Goal: Task Accomplishment & Management: Manage account settings

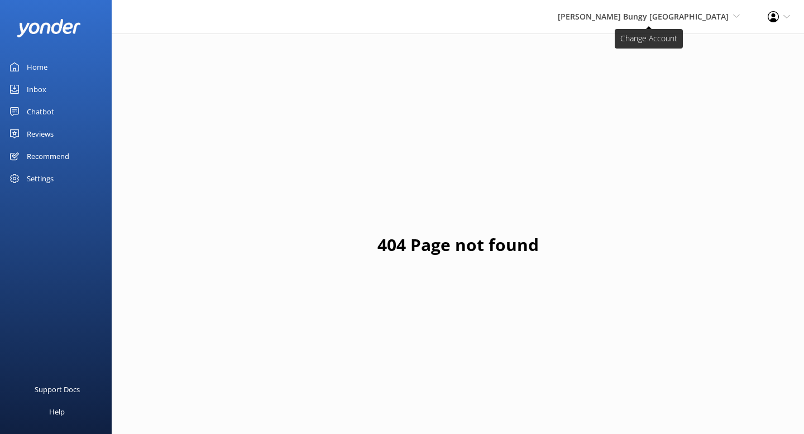
click at [643, 17] on span "[PERSON_NAME] Bungy [GEOGRAPHIC_DATA]" at bounding box center [643, 16] width 171 height 11
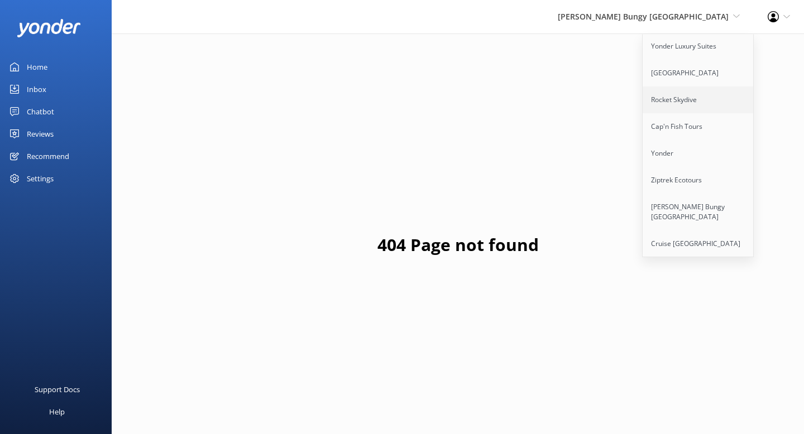
scroll to position [97, 0]
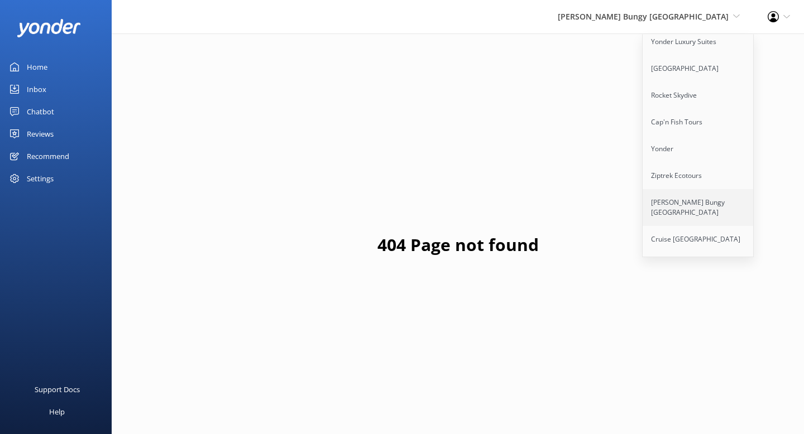
click at [688, 194] on link "[PERSON_NAME] Bungy [GEOGRAPHIC_DATA]" at bounding box center [698, 207] width 112 height 37
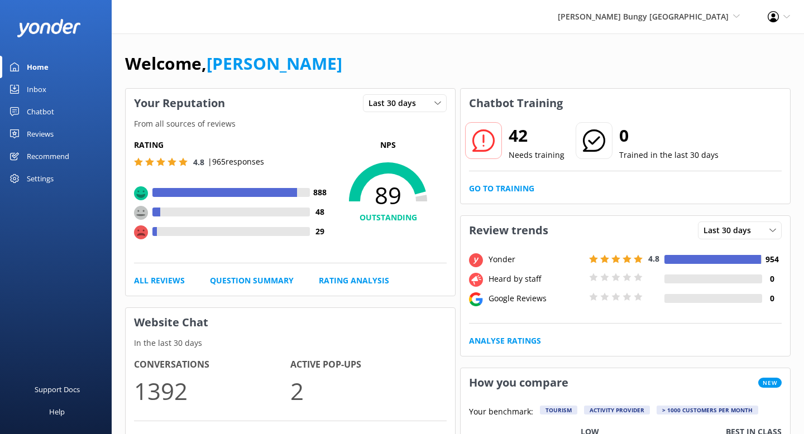
click at [36, 91] on div "Inbox" at bounding box center [37, 89] width 20 height 22
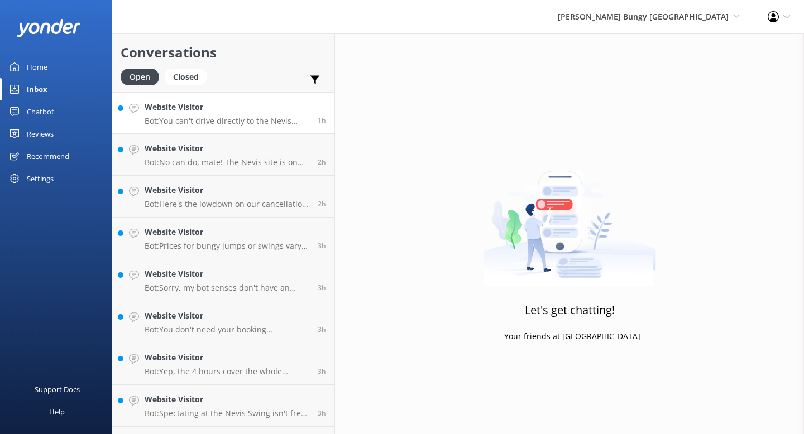
click at [202, 111] on h4 "Website Visitor" at bounding box center [227, 107] width 165 height 12
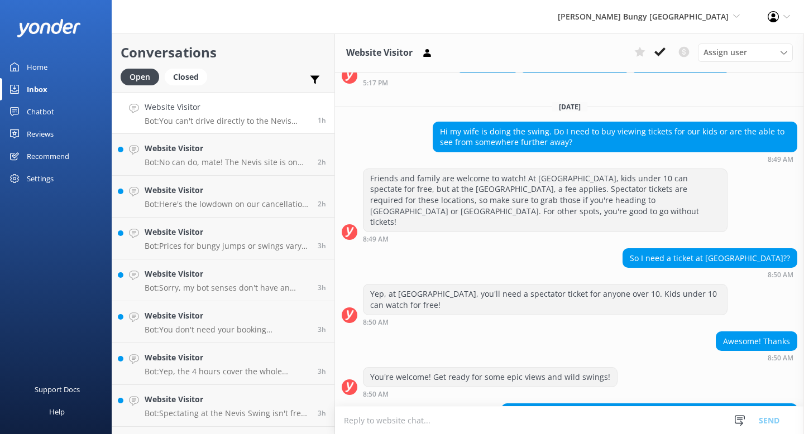
scroll to position [89, 0]
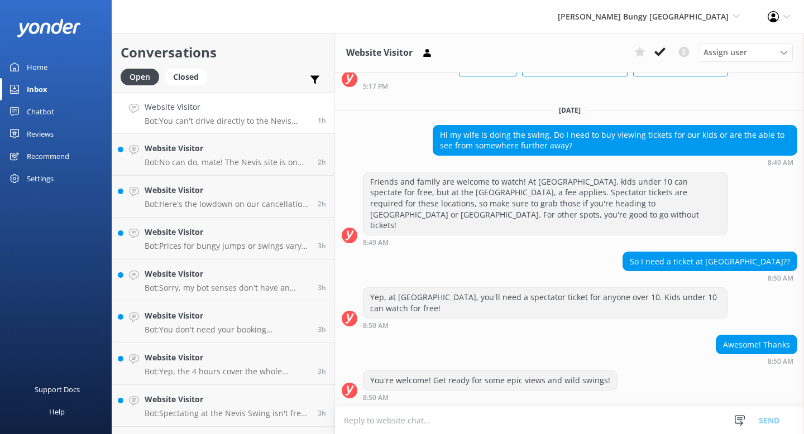
click at [49, 112] on div "Chatbot" at bounding box center [40, 111] width 27 height 22
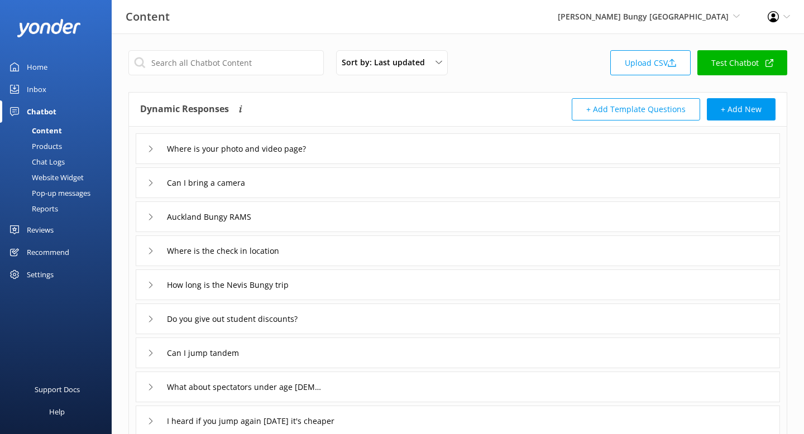
click at [41, 88] on div "Inbox" at bounding box center [37, 89] width 20 height 22
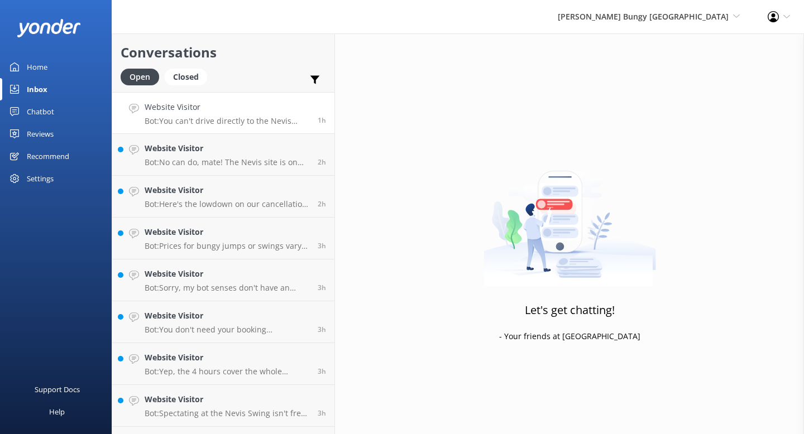
click at [249, 117] on p "Bot: You can't drive directly to the Nevis Swing since it's on private property…" at bounding box center [227, 121] width 165 height 10
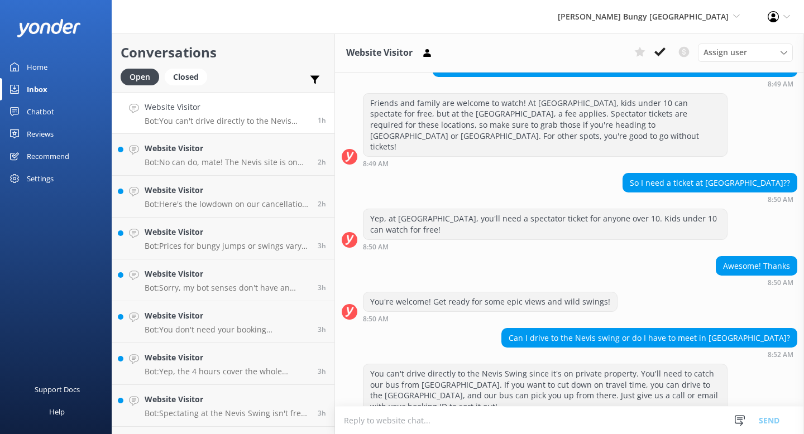
scroll to position [171, 0]
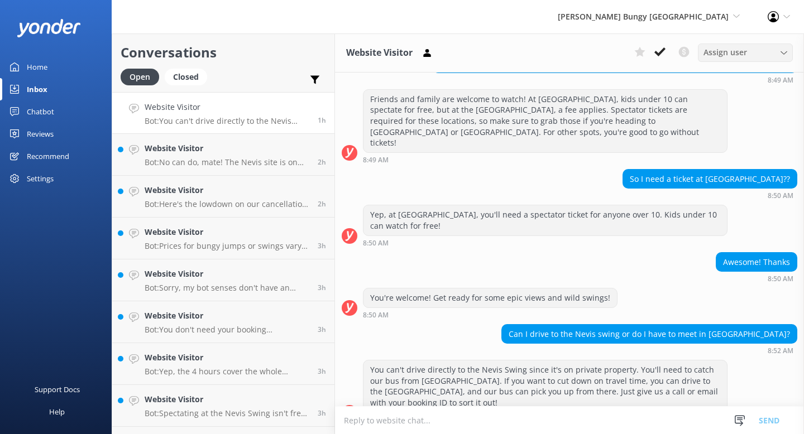
click at [731, 49] on span "Assign user" at bounding box center [725, 52] width 44 height 12
click at [472, 252] on div "Awesome! Thanks 8:50 AM" at bounding box center [569, 267] width 469 height 31
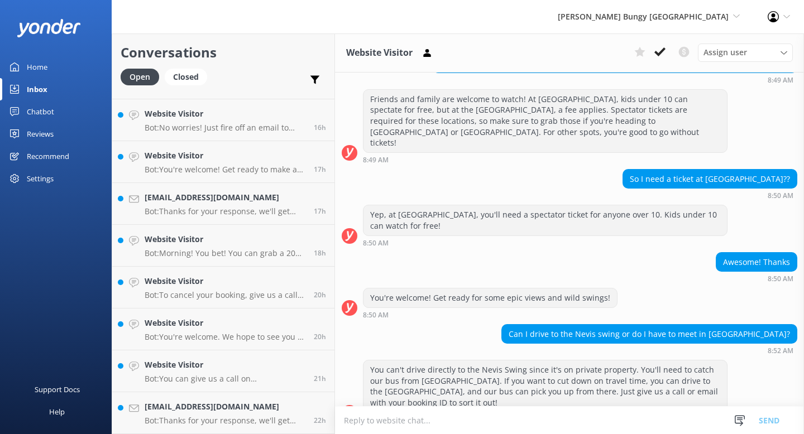
scroll to position [1787, 0]
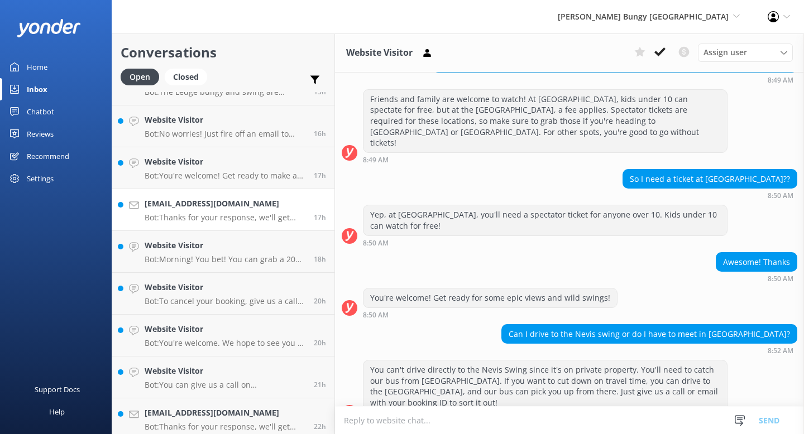
click at [183, 214] on p "Bot: Thanks for your response, we'll get back to you as soon as we can during o…" at bounding box center [225, 218] width 161 height 10
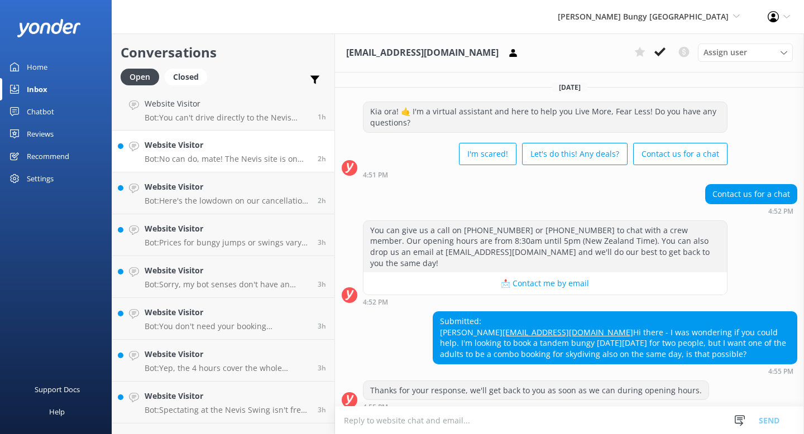
scroll to position [4, 0]
click at [49, 112] on div "Chatbot" at bounding box center [40, 111] width 27 height 22
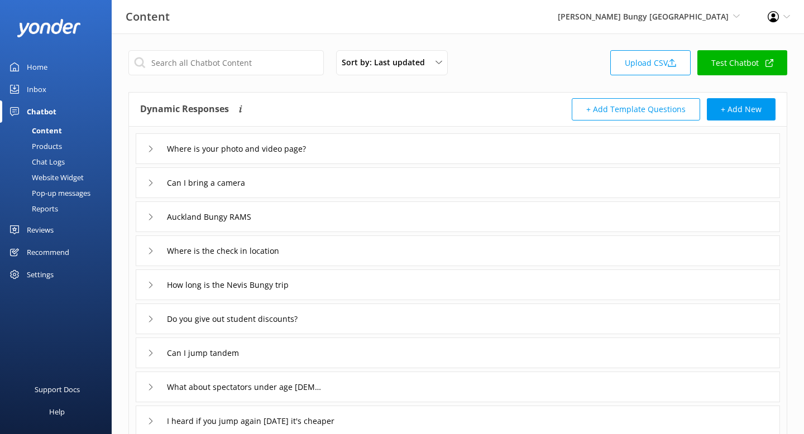
click at [37, 88] on div "Inbox" at bounding box center [37, 89] width 20 height 22
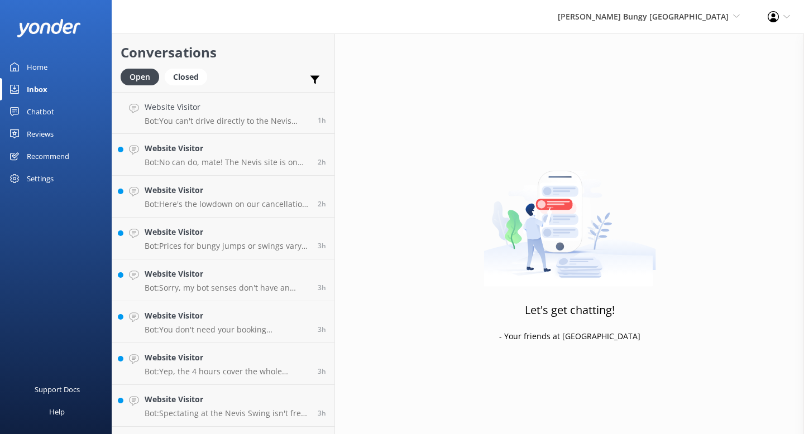
click at [42, 113] on div "Chatbot" at bounding box center [40, 111] width 27 height 22
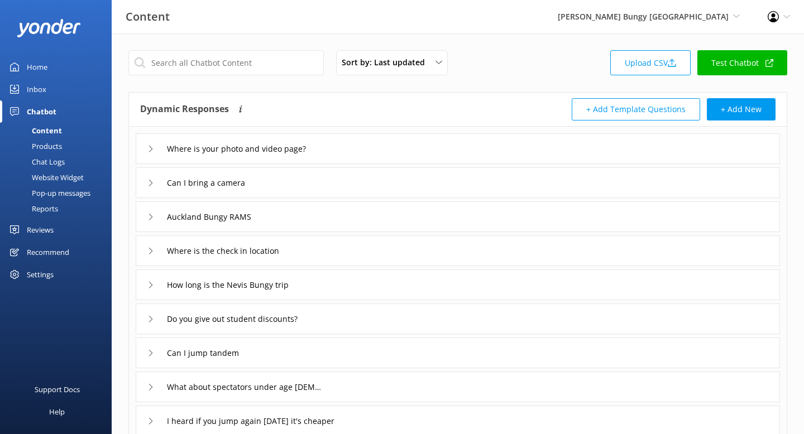
click at [54, 211] on div "Reports" at bounding box center [32, 209] width 51 height 16
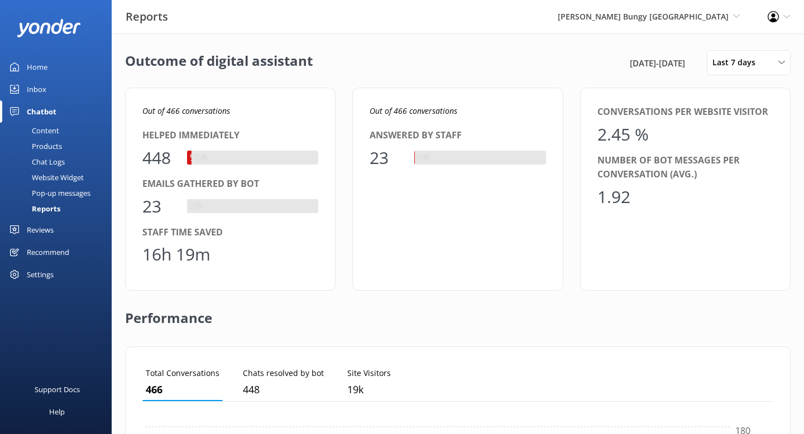
scroll to position [112, 631]
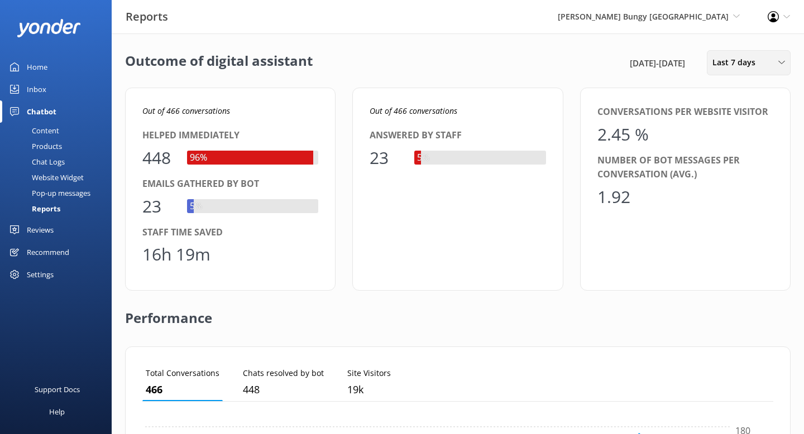
click at [753, 67] on span "Last 7 days" at bounding box center [737, 62] width 50 height 12
click at [741, 154] on div "Last 90 days" at bounding box center [733, 156] width 40 height 11
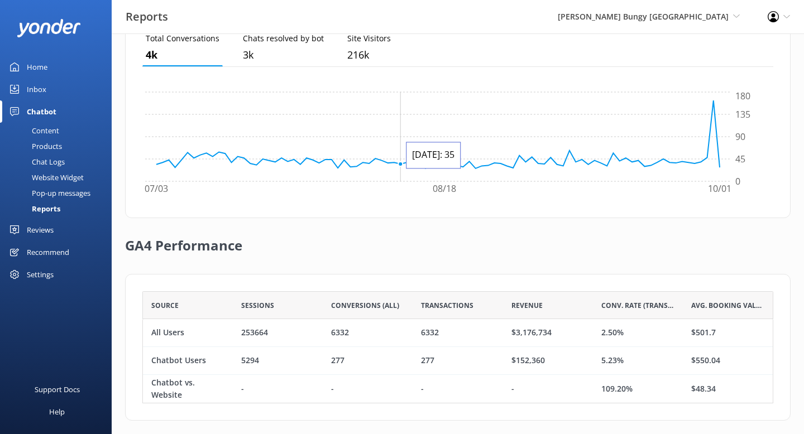
scroll to position [371, 0]
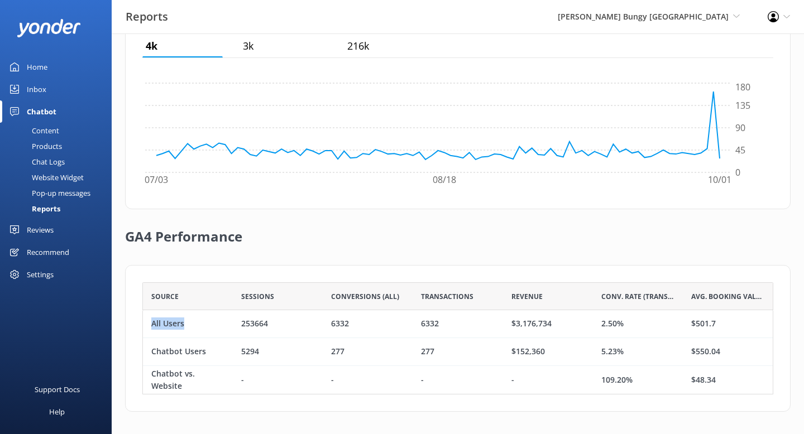
drag, startPoint x: 183, startPoint y: 325, endPoint x: 153, endPoint y: 325, distance: 30.1
click at [153, 325] on div "All Users" at bounding box center [167, 324] width 33 height 12
drag, startPoint x: 624, startPoint y: 324, endPoint x: 599, endPoint y: 324, distance: 25.1
click at [599, 324] on div "2.50%" at bounding box center [638, 324] width 90 height 28
drag, startPoint x: 203, startPoint y: 354, endPoint x: 153, endPoint y: 354, distance: 50.2
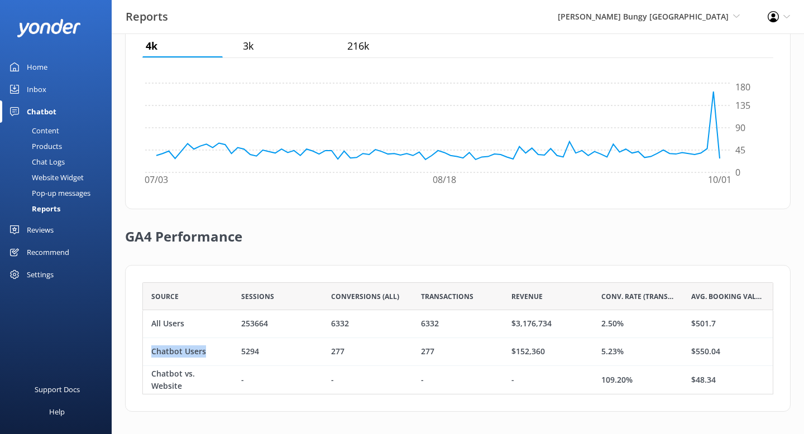
click at [153, 354] on div "Chatbot Users" at bounding box center [178, 352] width 55 height 12
click at [627, 354] on div "5.23%" at bounding box center [638, 352] width 90 height 28
drag, startPoint x: 627, startPoint y: 354, endPoint x: 604, endPoint y: 355, distance: 23.5
click at [604, 355] on div "5.23%" at bounding box center [638, 352] width 90 height 28
drag, startPoint x: 547, startPoint y: 349, endPoint x: 507, endPoint y: 349, distance: 39.6
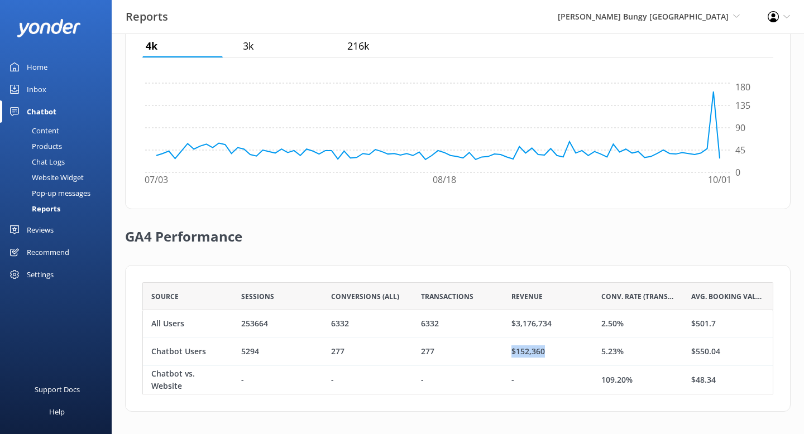
click at [507, 349] on div "$152,360" at bounding box center [548, 352] width 90 height 28
click at [47, 251] on div "Recommend" at bounding box center [48, 252] width 42 height 22
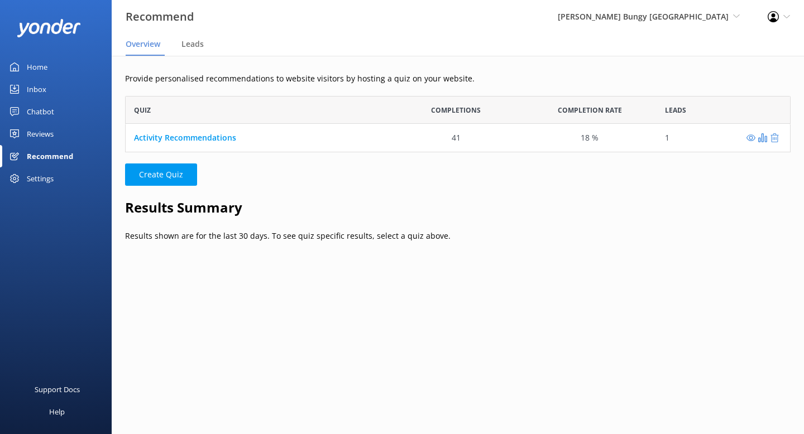
scroll to position [56, 665]
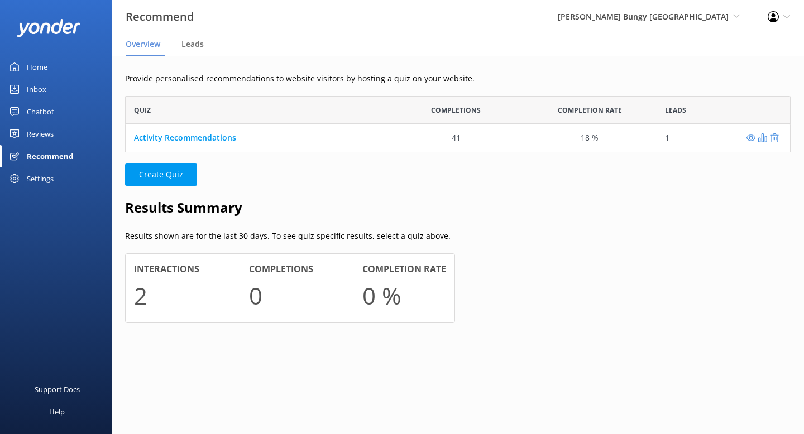
click at [34, 111] on div "Chatbot" at bounding box center [40, 111] width 27 height 22
